Goal: Task Accomplishment & Management: Complete application form

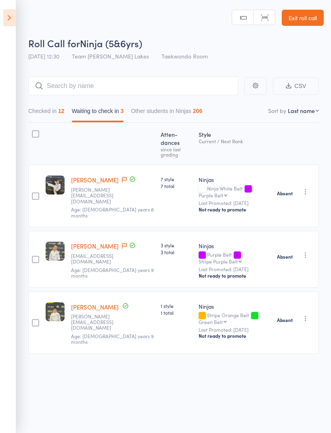
click at [10, 15] on icon at bounding box center [9, 17] width 13 height 17
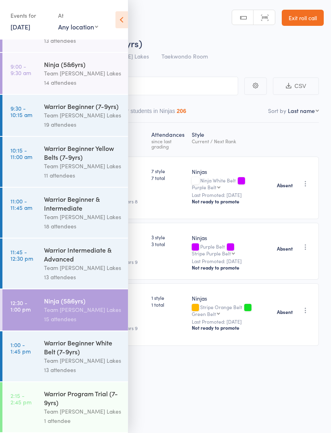
scroll to position [40, 0]
click at [79, 404] on div "Warrior Program Trial (7-9yrs)" at bounding box center [82, 398] width 77 height 18
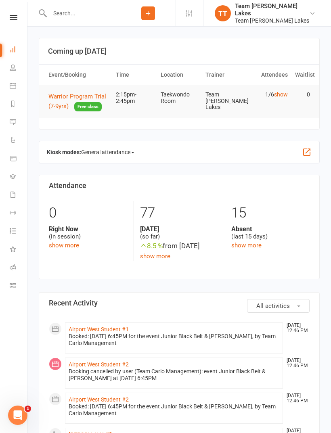
click at [13, 91] on link "Calendar" at bounding box center [19, 87] width 18 height 18
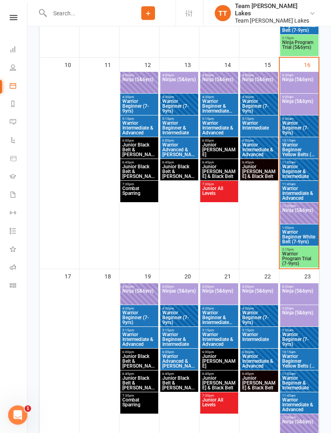
scroll to position [564, 0]
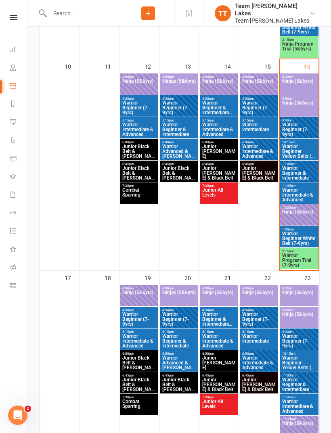
click at [299, 262] on span "Warrior Program Trial (7-9yrs)" at bounding box center [299, 260] width 35 height 15
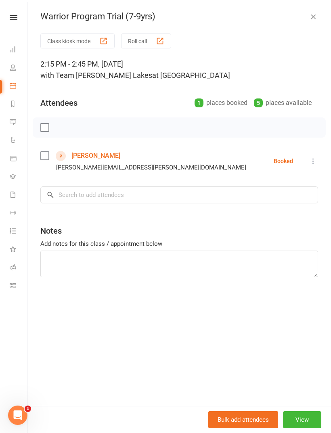
click at [105, 149] on link "Liyana Razmara" at bounding box center [96, 155] width 49 height 13
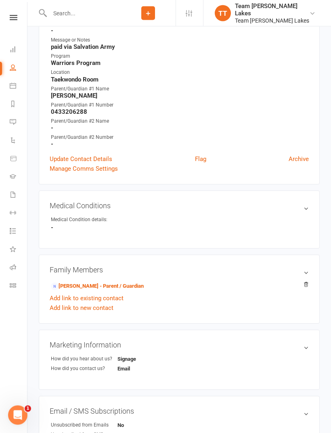
scroll to position [217, 0]
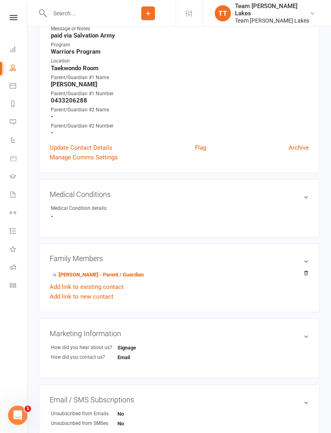
click at [74, 282] on link "Add link to existing contact" at bounding box center [87, 287] width 74 height 10
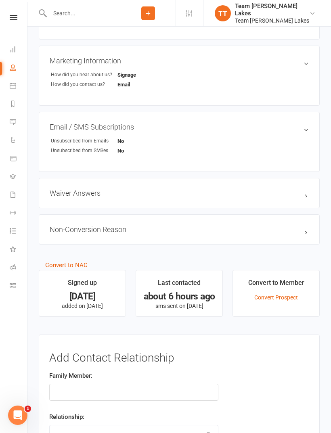
scroll to position [575, 0]
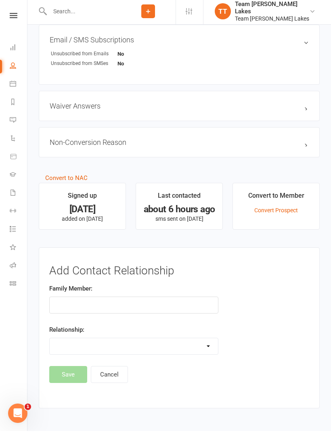
click at [112, 379] on button "Cancel" at bounding box center [109, 376] width 37 height 17
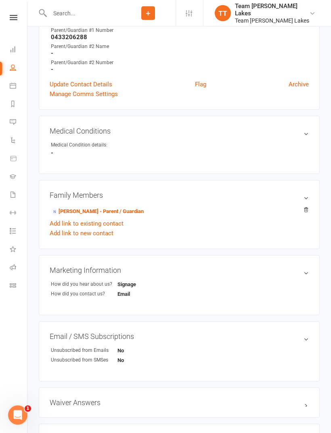
scroll to position [280, 0]
click at [75, 214] on link "Elizabeth Robertson - Parent / Guardian" at bounding box center [97, 212] width 93 height 8
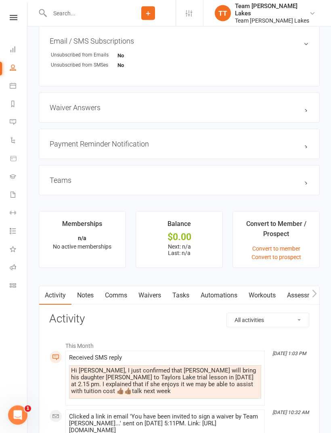
scroll to position [622, 0]
click at [158, 301] on link "Waivers" at bounding box center [150, 295] width 34 height 19
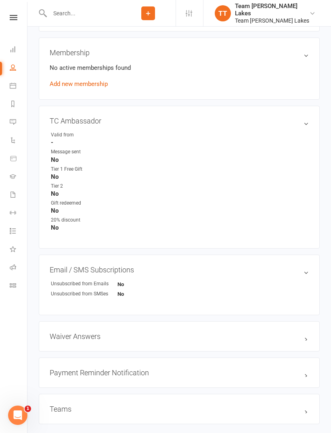
scroll to position [623, 0]
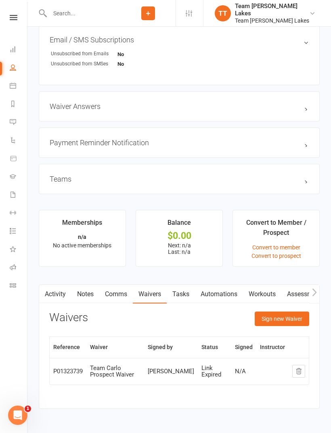
click at [286, 320] on button "Sign new Waiver" at bounding box center [282, 319] width 55 height 15
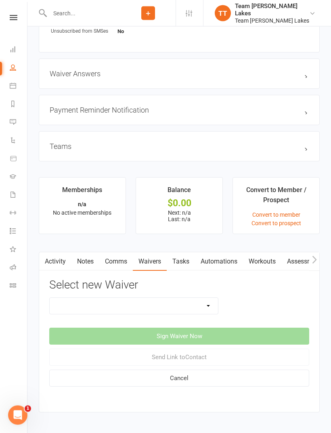
scroll to position [661, 0]
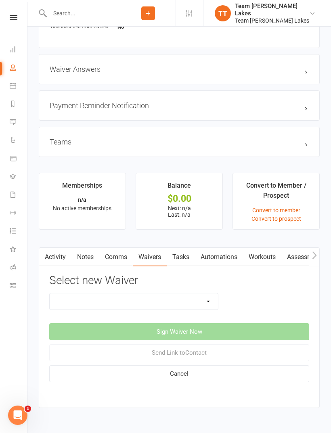
click at [207, 306] on select "Family Program Combination Member Waiver (3+ Family Members) Family Program Com…" at bounding box center [134, 302] width 168 height 16
select select "2"
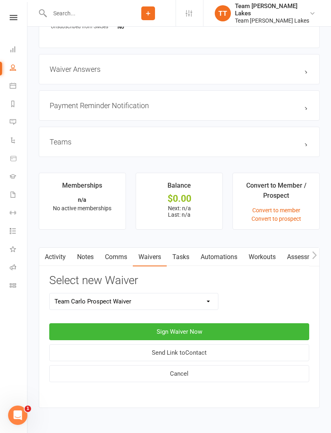
click at [242, 331] on button "Sign Waiver Now" at bounding box center [179, 332] width 260 height 17
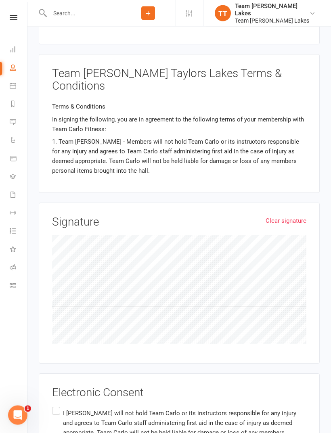
scroll to position [1026, 0]
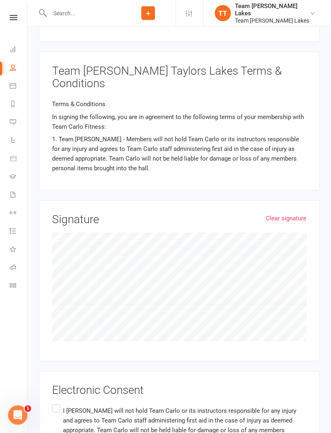
click at [60, 404] on label "I Elizabeth Robertson will not hold Team Carlo or its instructors responsible f…" at bounding box center [179, 426] width 255 height 45
click at [57, 404] on input "I Elizabeth Robertson will not hold Team Carlo or its instructors responsible f…" at bounding box center [54, 404] width 5 height 0
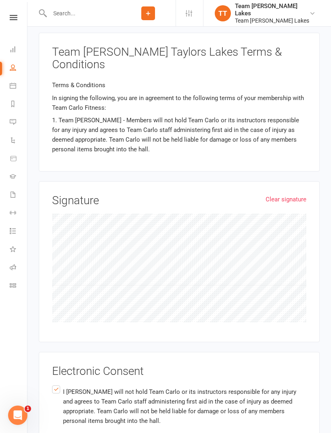
scroll to position [1069, 0]
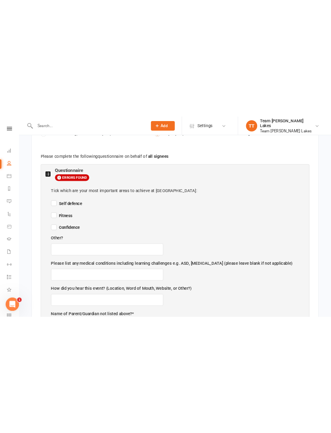
scroll to position [362, 0]
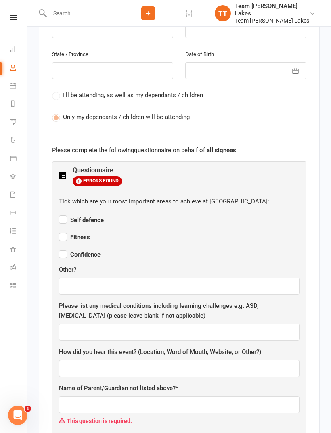
click at [71, 217] on span "Self defence" at bounding box center [81, 220] width 45 height 7
click at [71, 213] on input "Self defence" at bounding box center [81, 213] width 45 height 0
checkbox input "true"
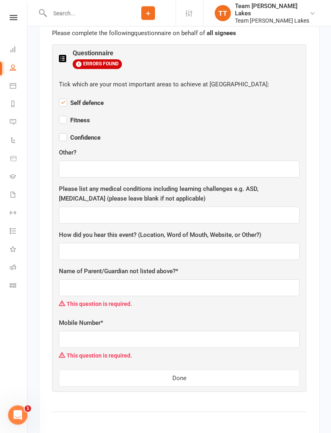
scroll to position [493, 0]
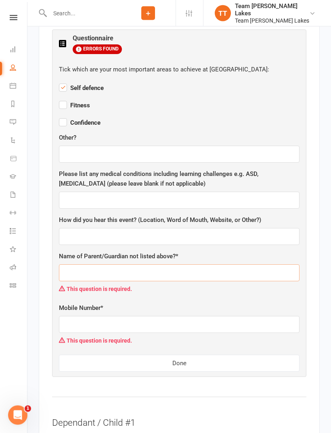
click at [113, 265] on input "text" at bounding box center [179, 273] width 241 height 17
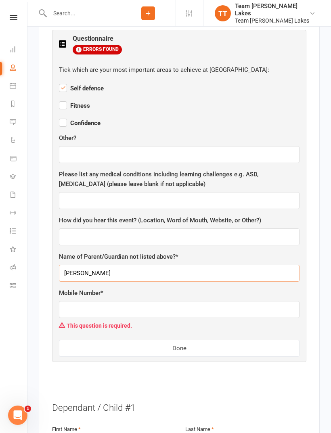
type input "Amir"
click at [120, 301] on input "text" at bounding box center [179, 309] width 241 height 17
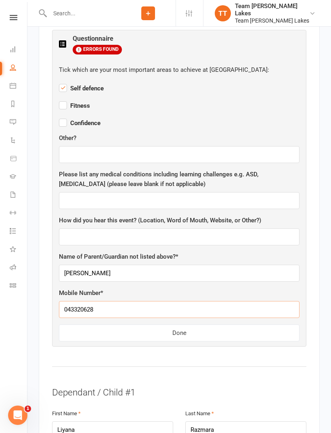
type input "0433206288"
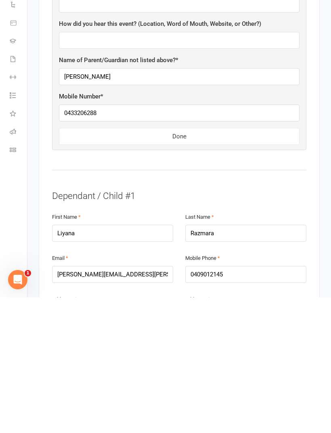
click at [255, 264] on button "Done" at bounding box center [179, 272] width 241 height 17
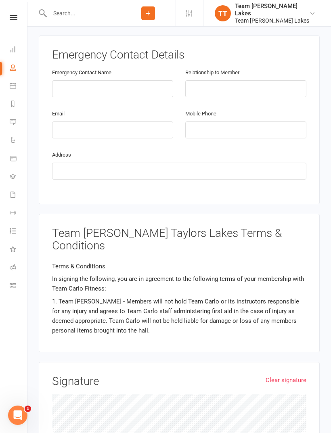
scroll to position [864, 0]
click at [108, 81] on input "text" at bounding box center [112, 89] width 121 height 17
type input "Fatima"
click at [248, 81] on input "text" at bounding box center [245, 89] width 121 height 17
type input "Mother"
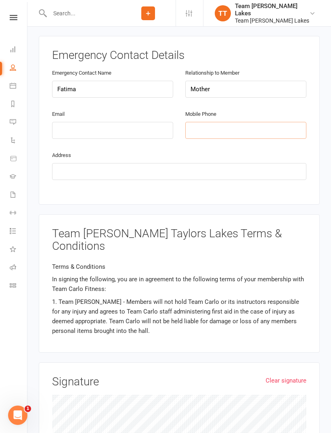
click at [206, 122] on input "tel" at bounding box center [245, 130] width 121 height 17
type input "0433194622"
click at [100, 81] on input "Fatima" at bounding box center [112, 89] width 121 height 17
click at [144, 122] on input "email" at bounding box center [112, 130] width 121 height 17
click at [113, 81] on input "Fatemeh" at bounding box center [112, 89] width 121 height 17
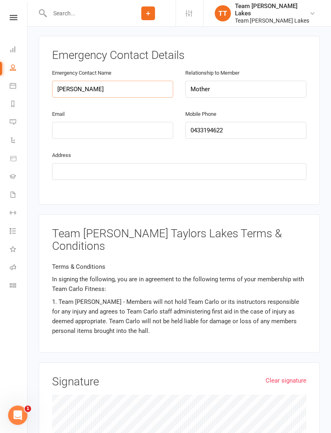
type input "Fatemeh ahmadi"
click at [105, 122] on input "email" at bounding box center [112, 130] width 121 height 17
type input "ahmadifatemeh43@gmail.com"
click at [157, 163] on input "text" at bounding box center [179, 171] width 255 height 17
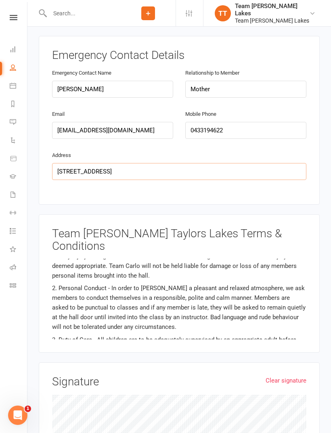
scroll to position [56, 0]
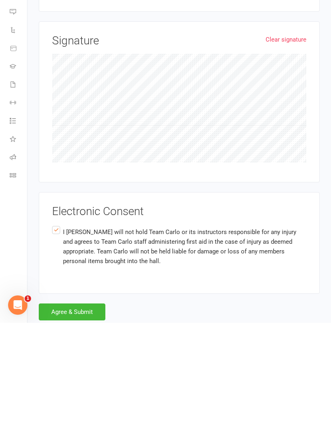
type input "4/72 kings Rd st albans"
click at [74, 414] on button "Agree & Submit" at bounding box center [72, 422] width 67 height 17
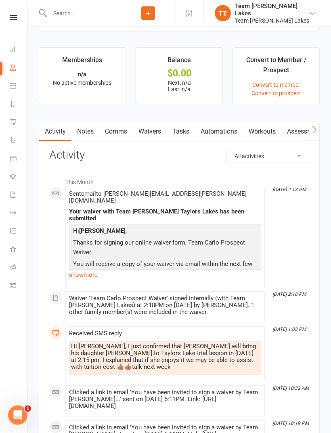
scroll to position [787, 0]
